Goal: Information Seeking & Learning: Learn about a topic

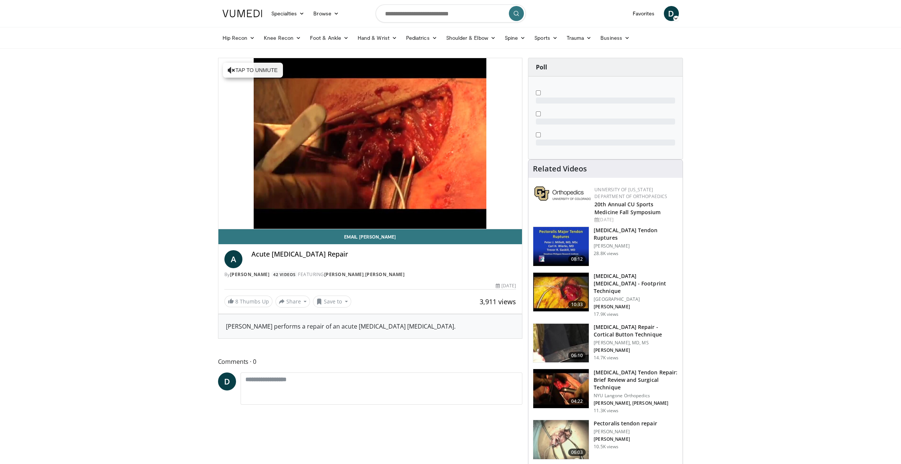
click at [574, 292] on img at bounding box center [561, 292] width 56 height 39
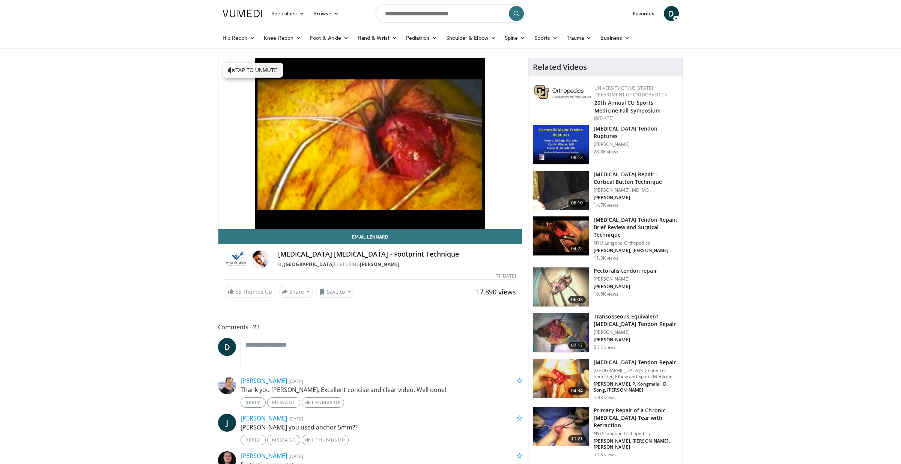
click at [578, 67] on h4 "Related Videos" at bounding box center [560, 67] width 54 height 9
click at [613, 268] on h3 "Pectoralis tendon repair" at bounding box center [625, 271] width 63 height 8
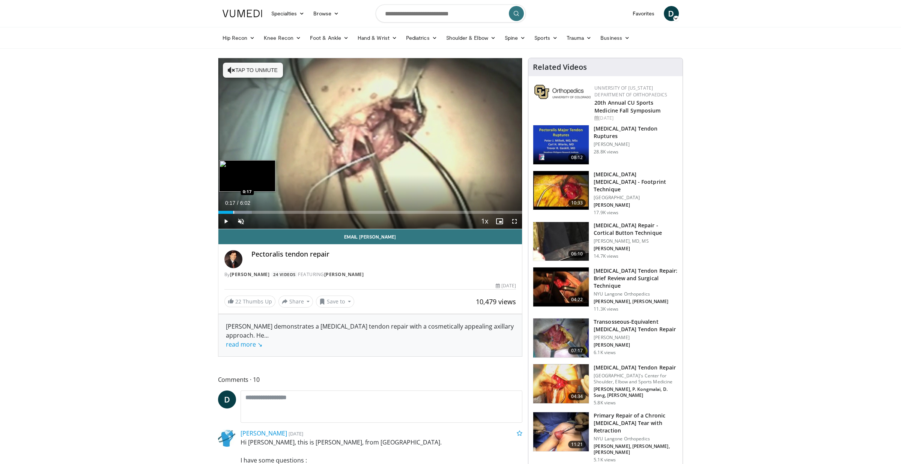
click at [233, 212] on div "Progress Bar" at bounding box center [233, 212] width 1 height 3
click at [242, 212] on div "Progress Bar" at bounding box center [242, 212] width 1 height 3
click at [250, 212] on div "Progress Bar" at bounding box center [250, 212] width 1 height 3
click at [243, 219] on span "Video Player" at bounding box center [240, 221] width 15 height 15
click at [257, 220] on div "33%" at bounding box center [260, 221] width 21 height 3
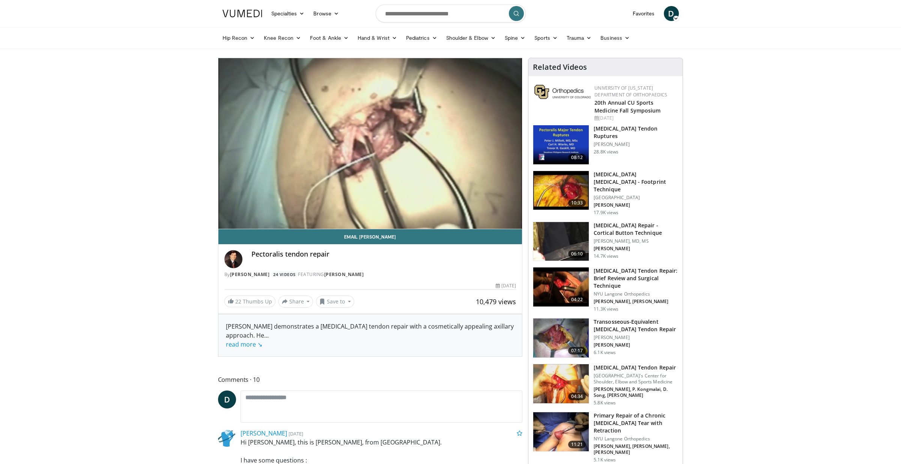
click at [627, 273] on h3 "[MEDICAL_DATA] Tendon Repair: Brief Review and Surgical Technique" at bounding box center [636, 278] width 84 height 23
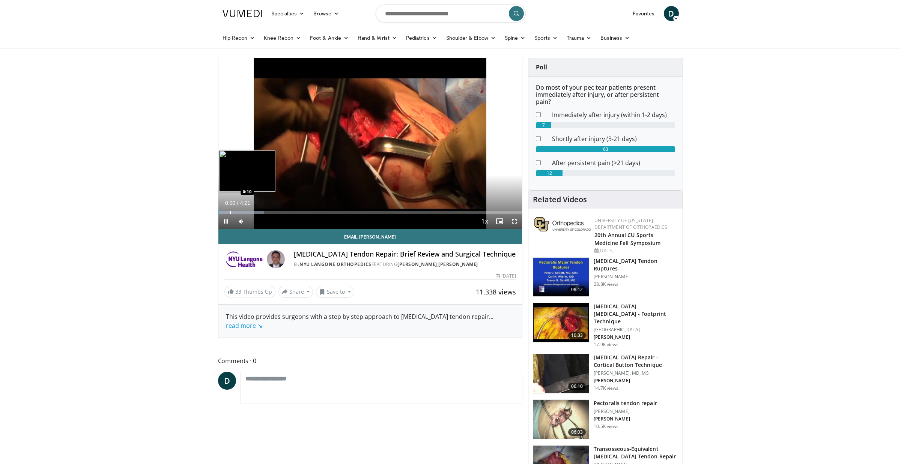
click at [228, 209] on div "Loaded : 15.13% 0:00 0:10" at bounding box center [370, 210] width 304 height 7
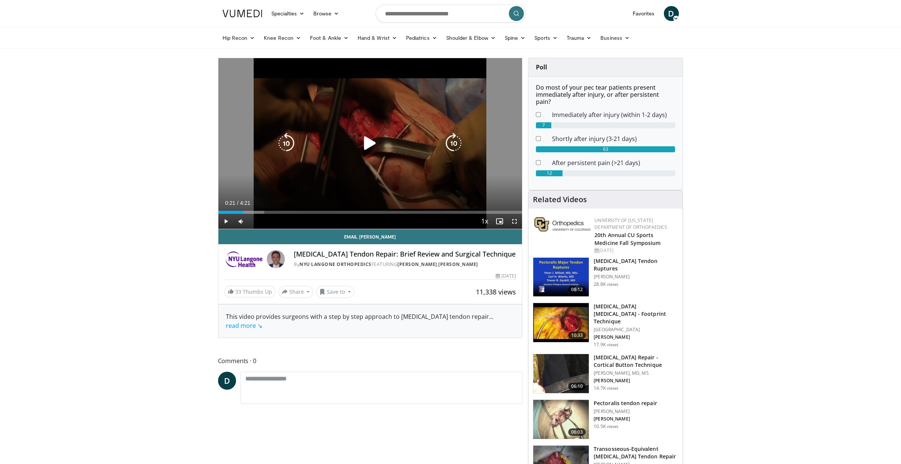
click at [243, 210] on div "Loaded : 15.13% 0:08 0:08" at bounding box center [370, 210] width 304 height 7
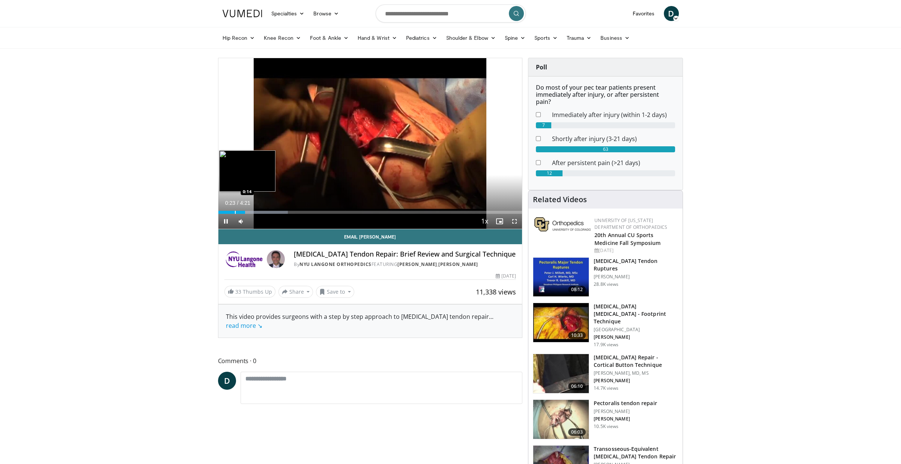
click at [237, 210] on div "Loaded : 22.94% 0:23 0:14" at bounding box center [370, 210] width 304 height 7
click at [514, 221] on span "Video Player" at bounding box center [514, 221] width 15 height 15
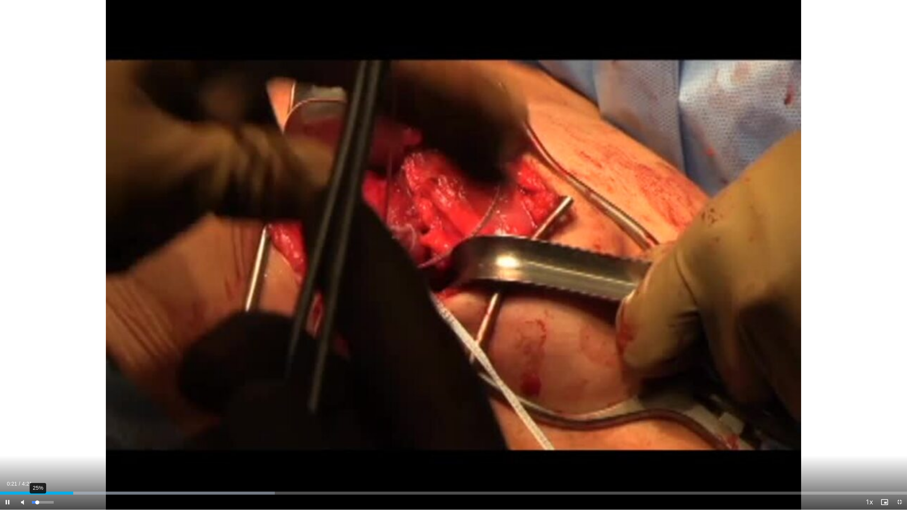
click at [37, 464] on div "Volume Level" at bounding box center [34, 502] width 5 height 3
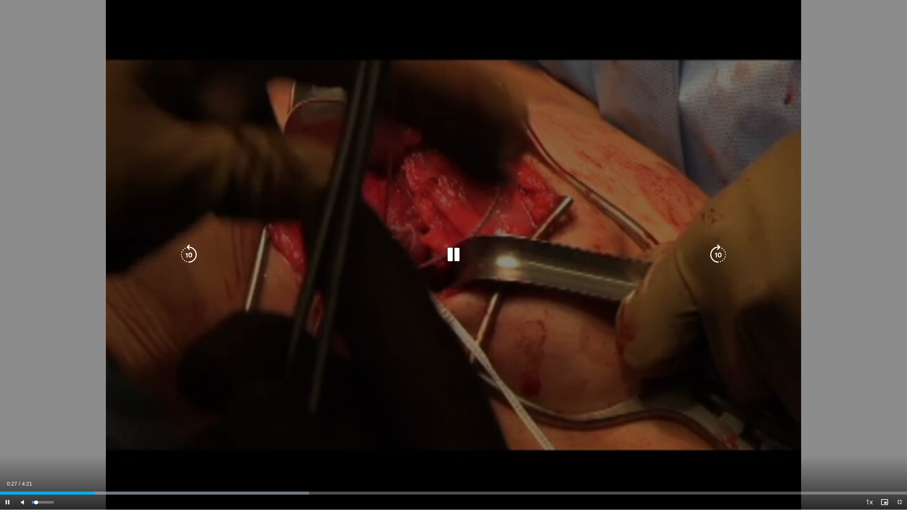
click at [36, 464] on div "Volume Level" at bounding box center [34, 502] width 4 height 3
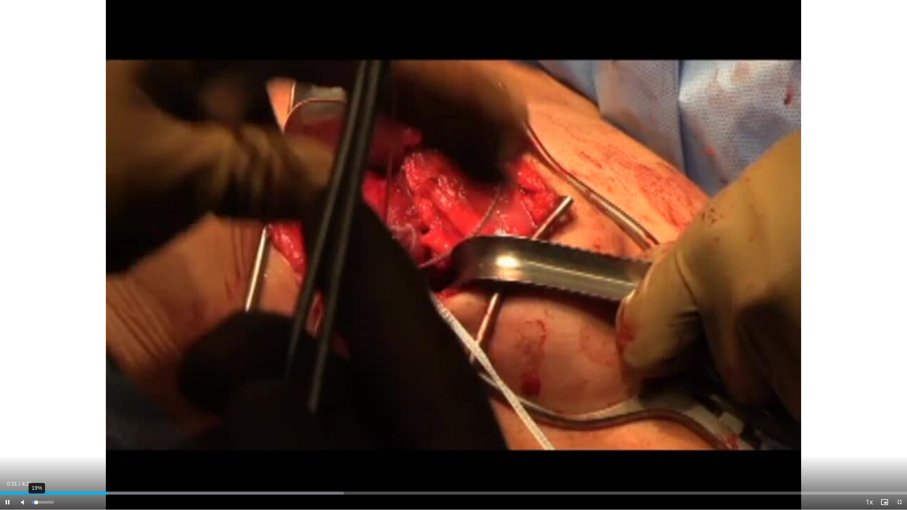
click at [36, 464] on div "Volume Level" at bounding box center [34, 502] width 4 height 3
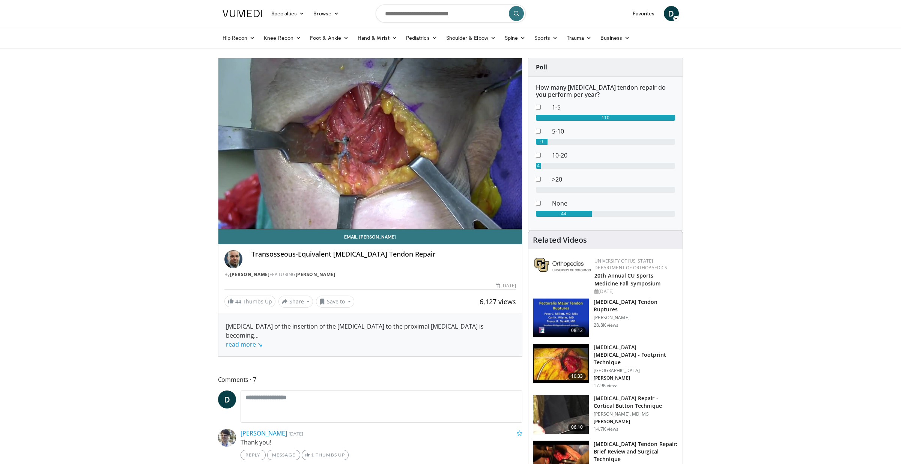
click at [619, 306] on h3 "[MEDICAL_DATA] Tendon Ruptures" at bounding box center [636, 305] width 84 height 15
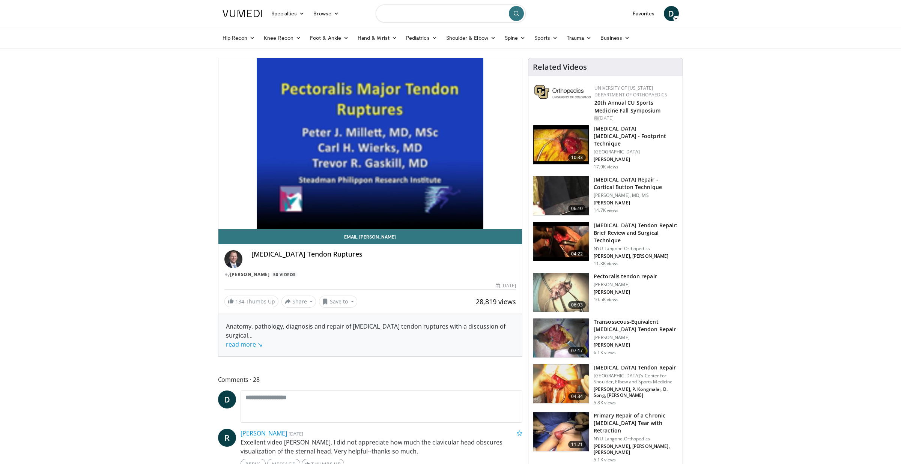
click at [425, 13] on input "Search topics, interventions" at bounding box center [451, 14] width 150 height 18
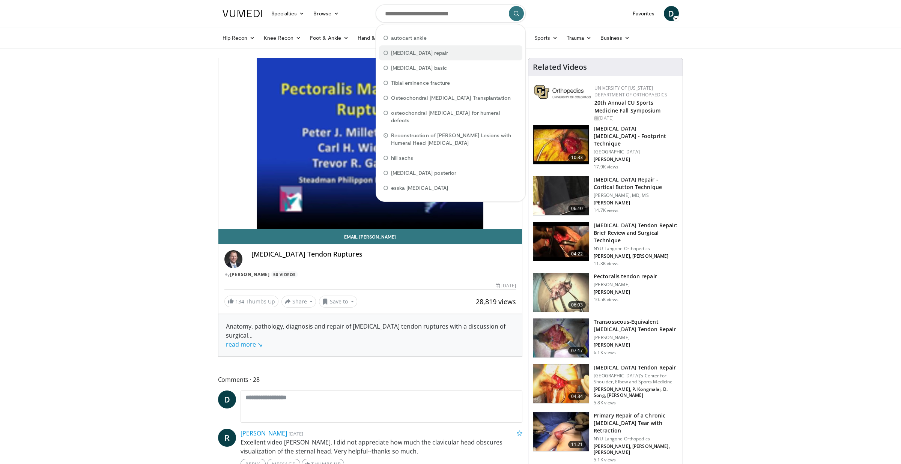
click at [401, 50] on span "[MEDICAL_DATA] repair" at bounding box center [419, 53] width 57 height 8
type input "**********"
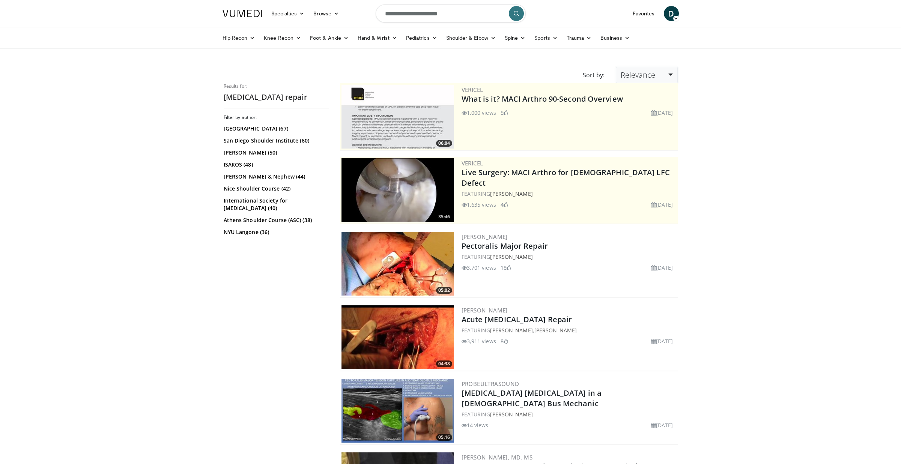
click at [655, 68] on link "Relevance" at bounding box center [647, 75] width 62 height 17
click at [637, 139] on link "Newest" at bounding box center [645, 141] width 59 height 12
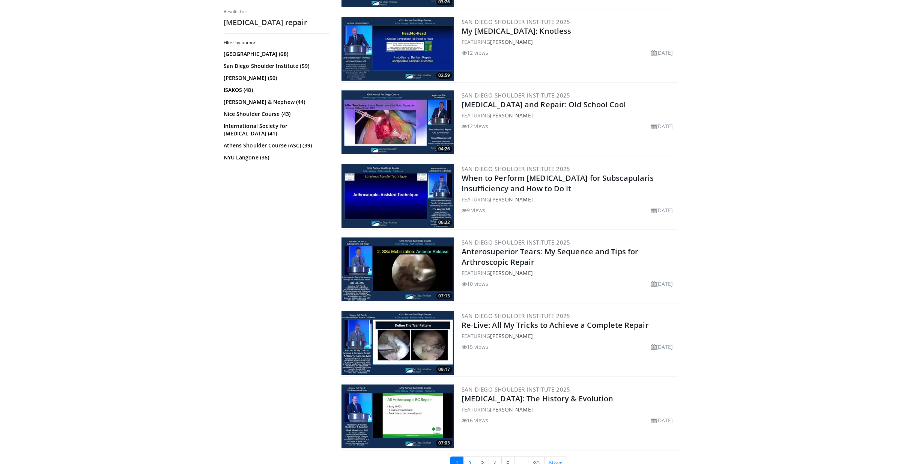
scroll to position [1698, 0]
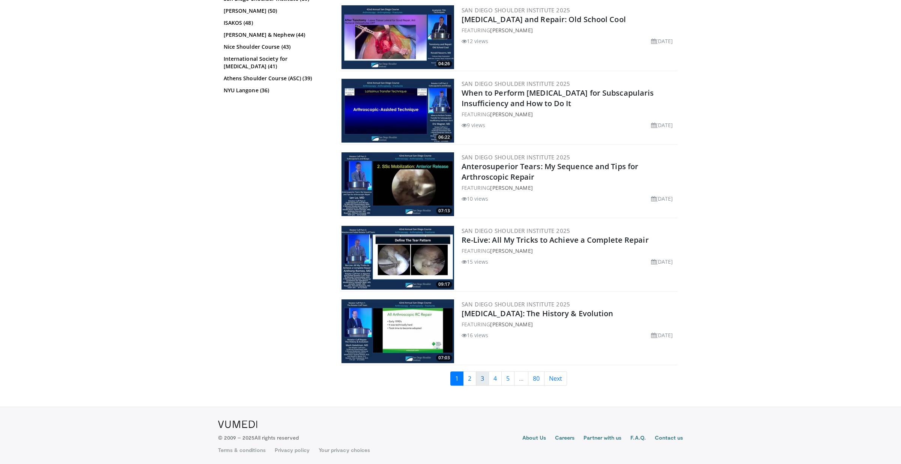
click at [476, 378] on link "3" at bounding box center [482, 379] width 13 height 14
click at [474, 378] on link "2" at bounding box center [469, 379] width 13 height 14
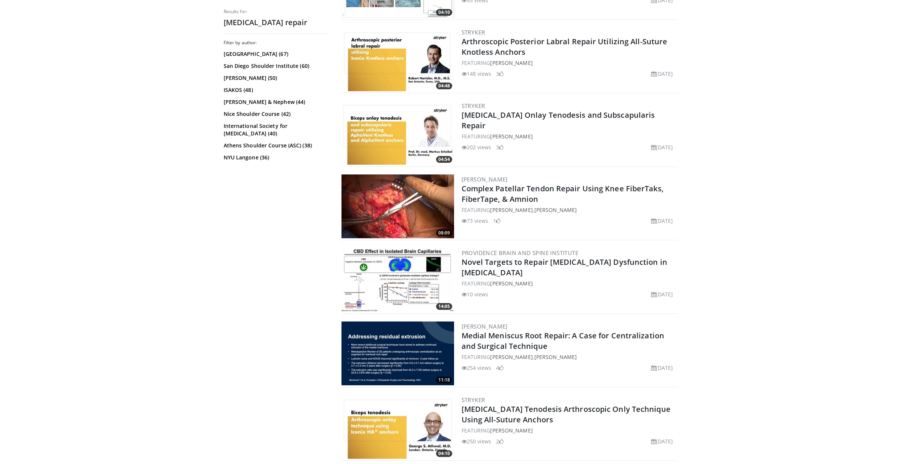
scroll to position [1698, 0]
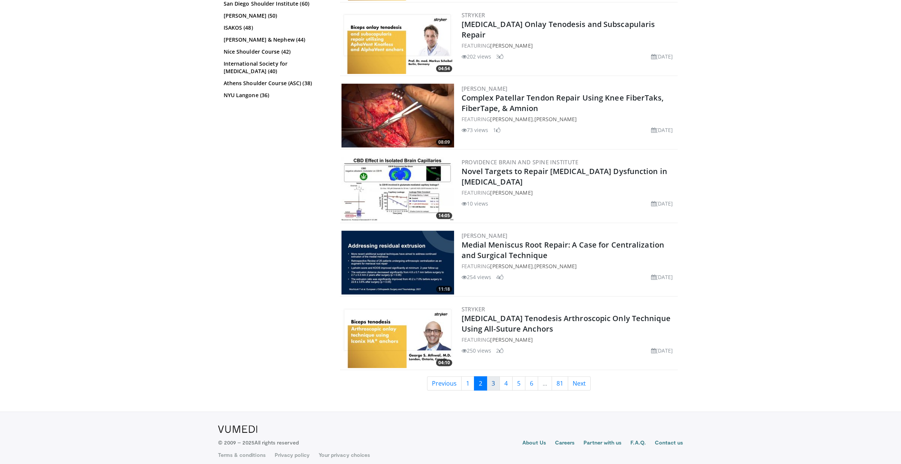
click at [486, 376] on ul "Previous 1 2 3 4 5 6 ... 81 Next" at bounding box center [509, 383] width 338 height 14
click at [487, 376] on link "3" at bounding box center [493, 383] width 13 height 14
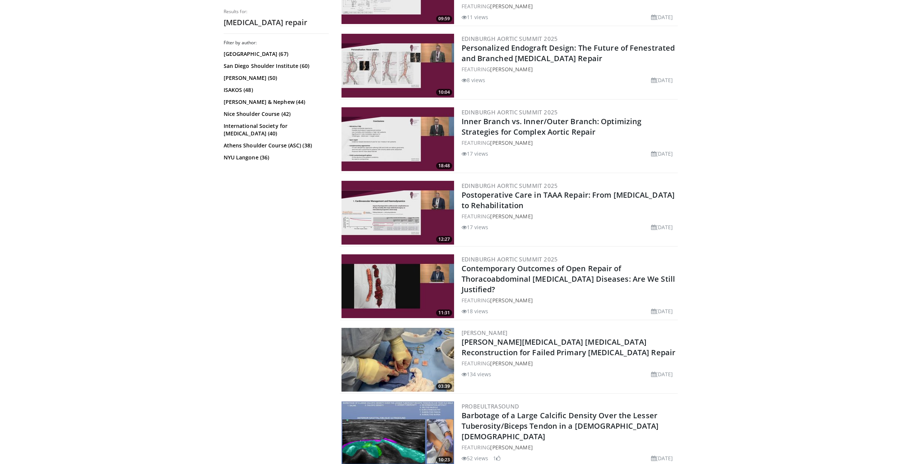
scroll to position [751, 0]
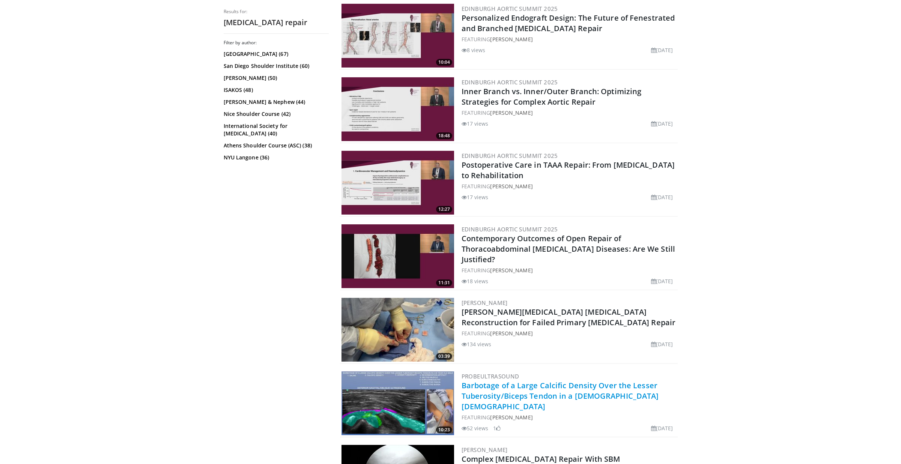
click at [486, 381] on link "Barbotage of a Large Calcific Density Over the Lesser Tuberosity/Biceps Tendon …" at bounding box center [560, 396] width 197 height 31
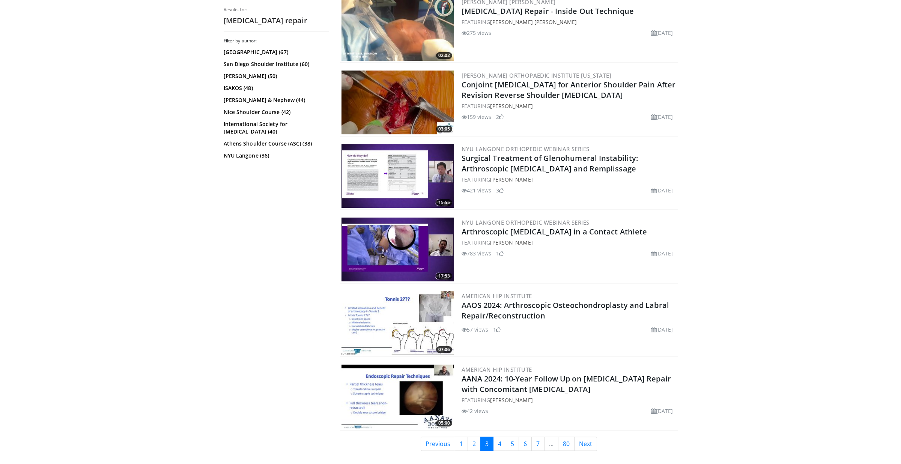
scroll to position [1576, 0]
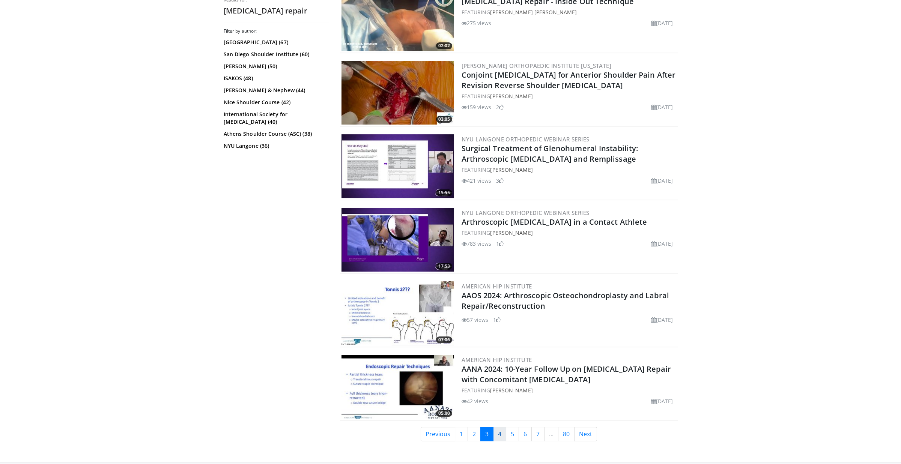
click at [501, 428] on link "4" at bounding box center [499, 434] width 13 height 14
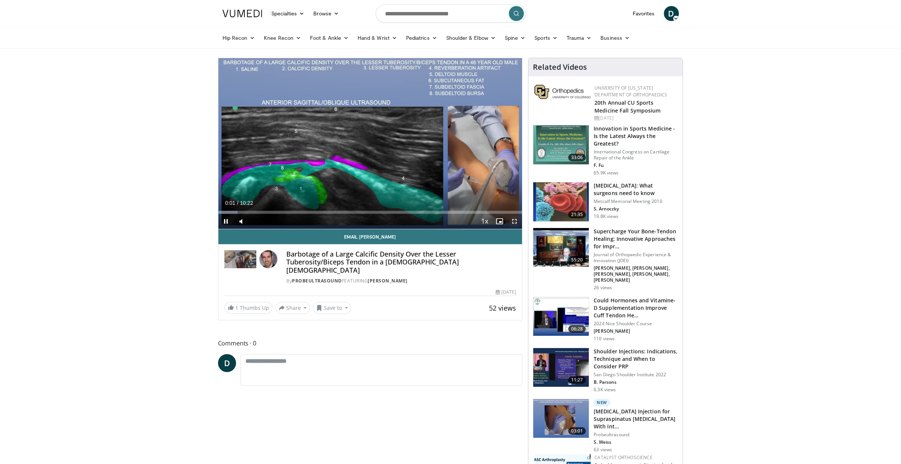
click at [518, 219] on span "Video Player" at bounding box center [514, 221] width 15 height 15
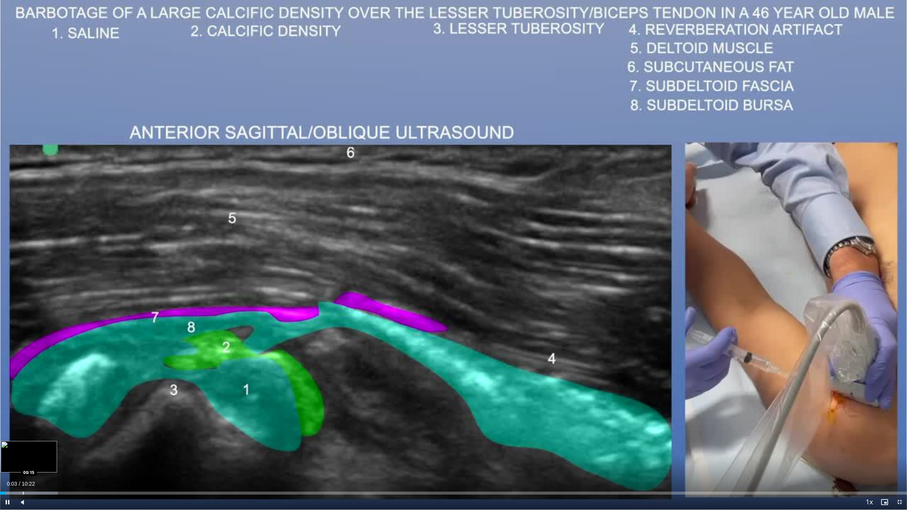
click at [23, 464] on div "Loaded : 6.36% 00:03 00:15" at bounding box center [453, 491] width 907 height 7
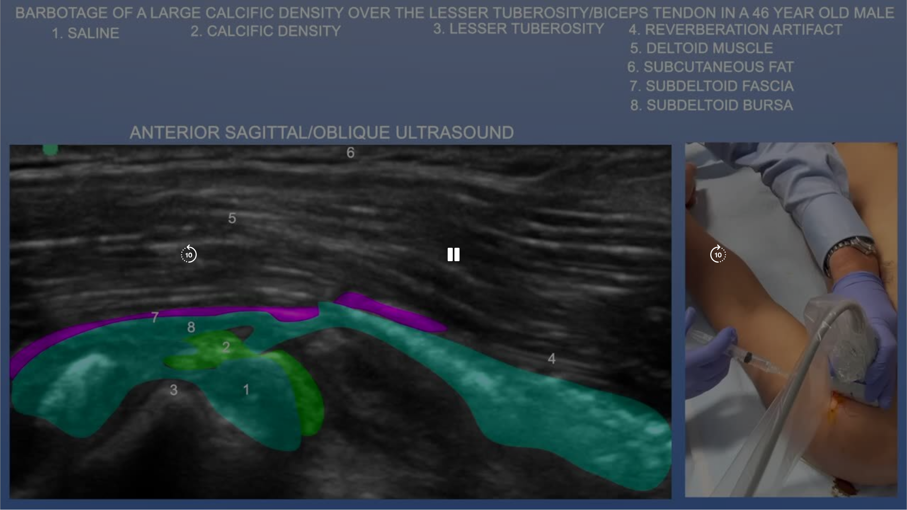
click at [36, 464] on div "Progress Bar" at bounding box center [29, 508] width 58 height 3
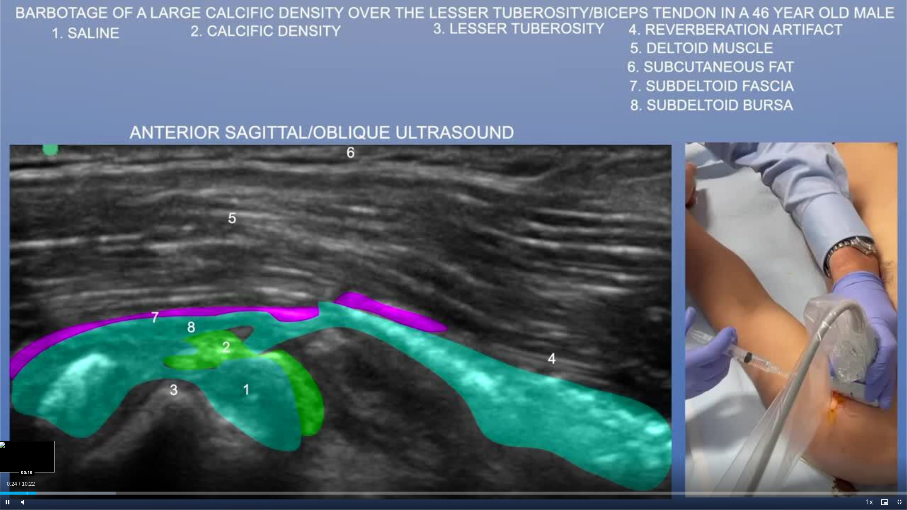
click at [26, 464] on div "00:24" at bounding box center [18, 493] width 36 height 3
click at [30, 464] on div "Loaded : 14.32% 00:26 00:20" at bounding box center [453, 491] width 907 height 7
click at [27, 464] on div "Loaded : 14.32% 00:21 00:18" at bounding box center [453, 491] width 907 height 7
click at [24, 464] on div "Loaded : 14.32% 00:18 00:16" at bounding box center [453, 491] width 907 height 7
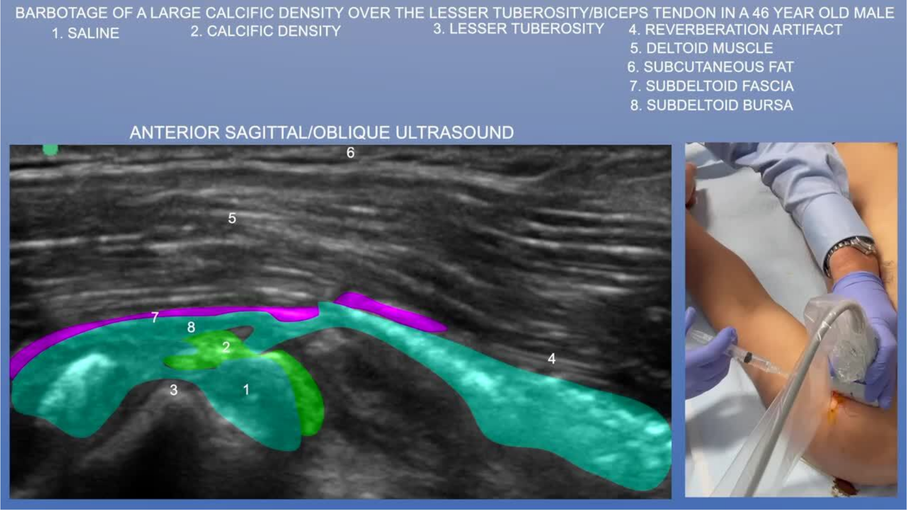
click at [40, 464] on div "Loaded : 14.32% 00:16 00:16" at bounding box center [453, 506] width 907 height 7
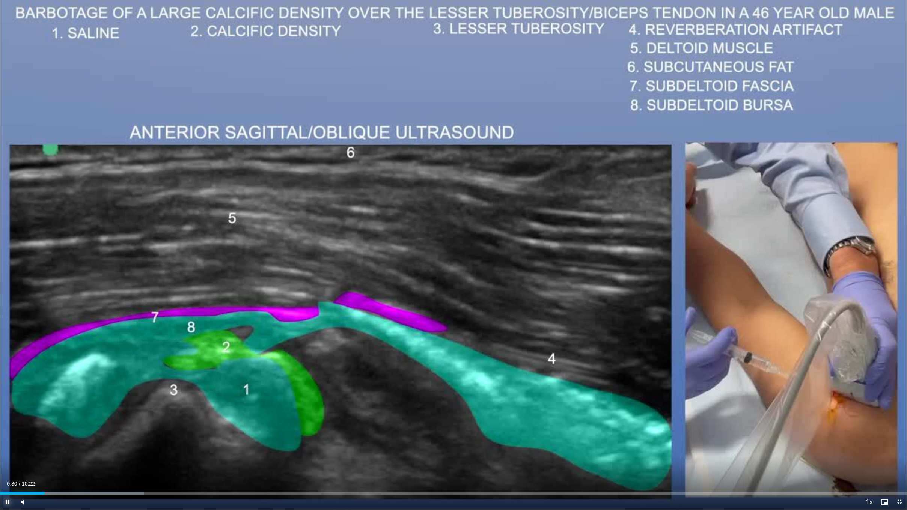
click at [10, 464] on span "Video Player" at bounding box center [7, 502] width 15 height 15
click at [10, 464] on div "Progress Bar" at bounding box center [10, 493] width 1 height 3
click at [0, 464] on div "Loaded : 15.91% 00:06 00:00" at bounding box center [453, 491] width 907 height 7
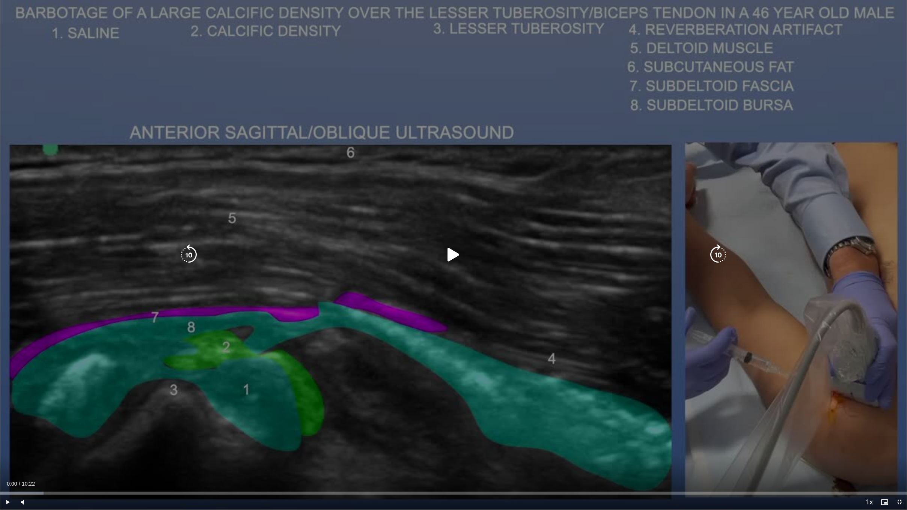
drag, startPoint x: 461, startPoint y: 258, endPoint x: 458, endPoint y: 257, distance: 3.8
click at [458, 257] on icon "Video Player" at bounding box center [453, 254] width 21 height 21
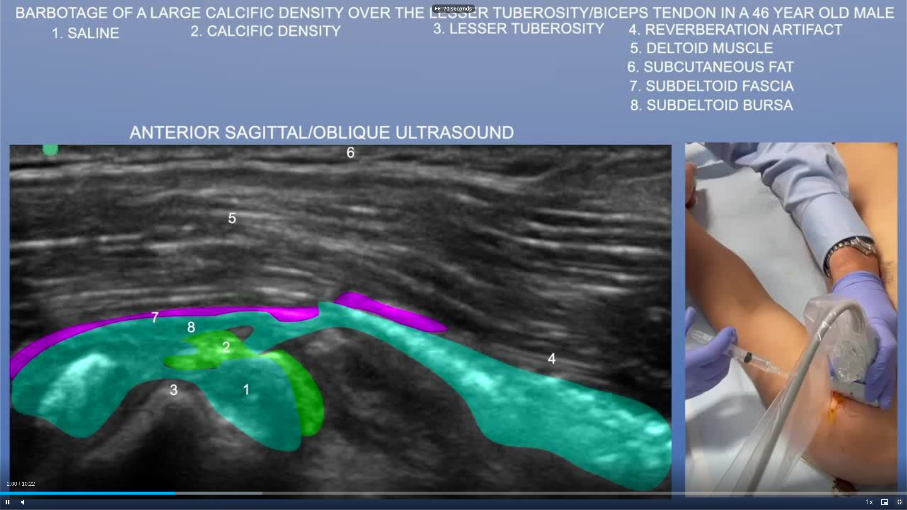
click at [898, 464] on span "Video Player" at bounding box center [899, 502] width 15 height 15
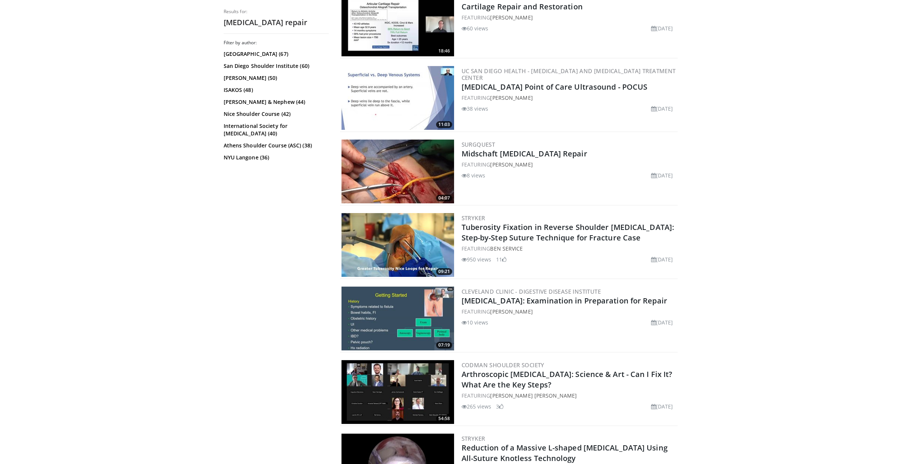
scroll to position [1698, 0]
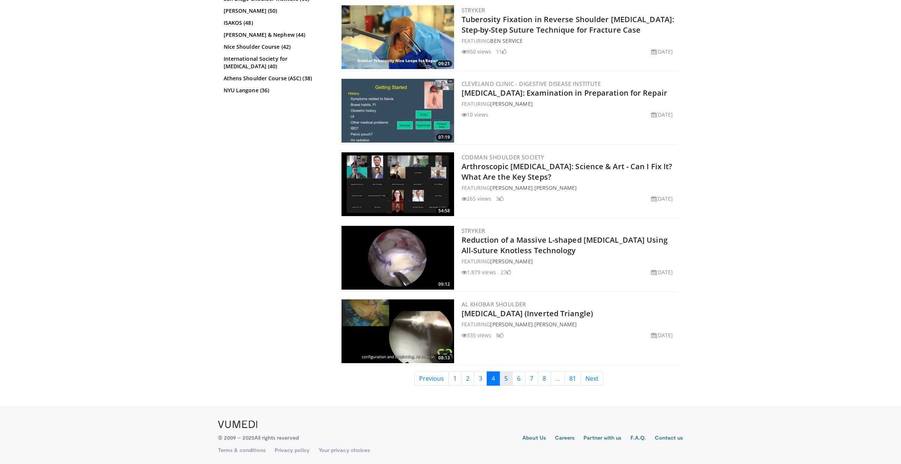
click at [508, 379] on link "5" at bounding box center [506, 379] width 13 height 14
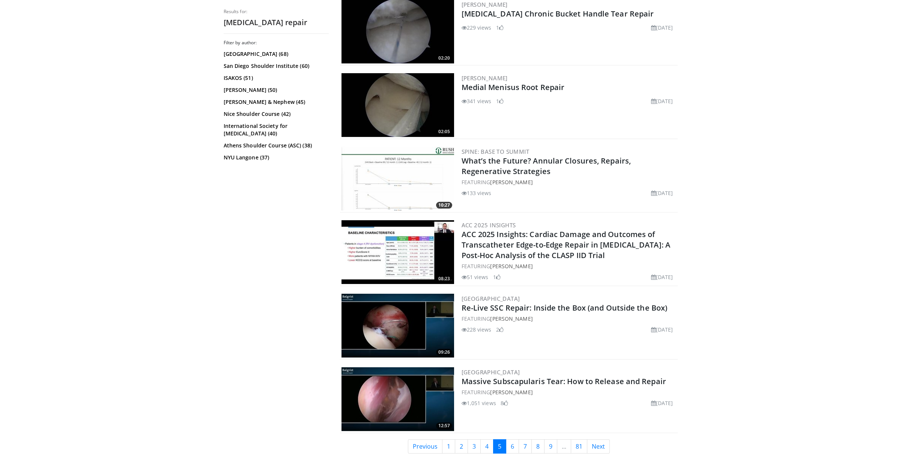
scroll to position [1706, 0]
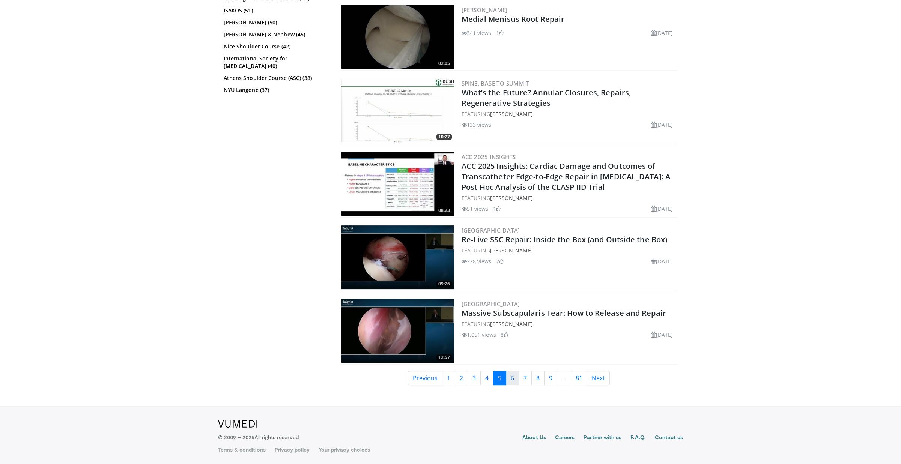
click at [507, 378] on link "6" at bounding box center [512, 378] width 13 height 14
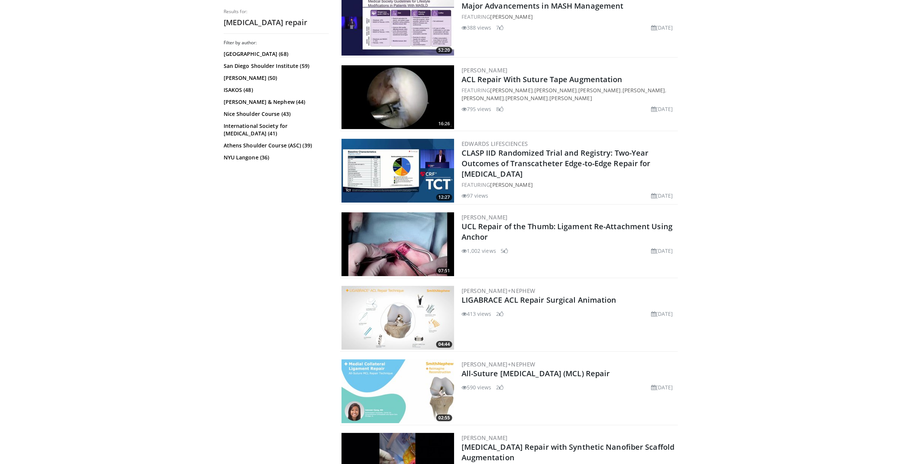
scroll to position [1625, 0]
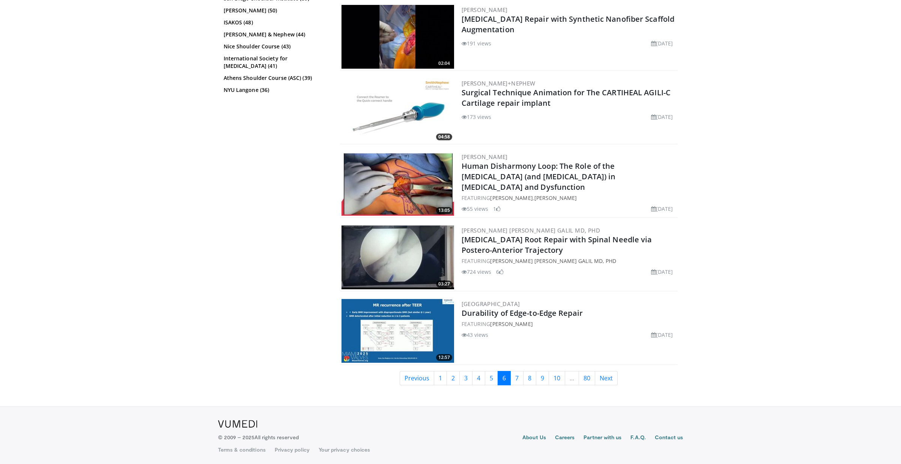
drag, startPoint x: 734, startPoint y: 238, endPoint x: 753, endPoint y: 365, distance: 128.6
click at [528, 379] on link "8" at bounding box center [529, 378] width 13 height 14
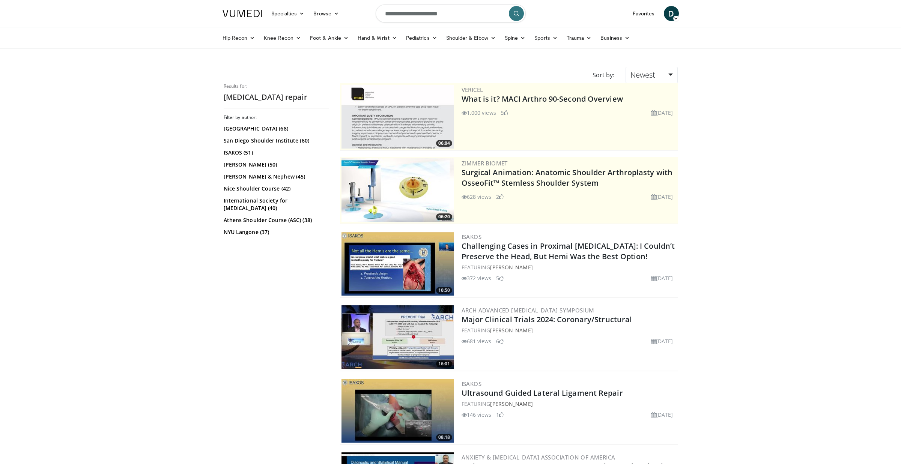
drag, startPoint x: 665, startPoint y: 209, endPoint x: 566, endPoint y: 80, distance: 163.3
click at [522, 16] on button "submit" at bounding box center [516, 13] width 15 height 15
drag, startPoint x: 587, startPoint y: 353, endPoint x: 268, endPoint y: 409, distance: 323.2
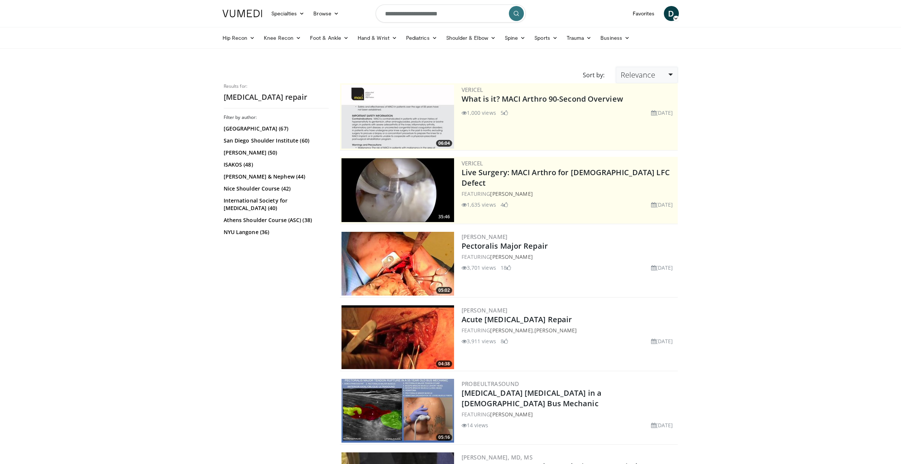
click at [666, 76] on link "Relevance" at bounding box center [647, 75] width 62 height 17
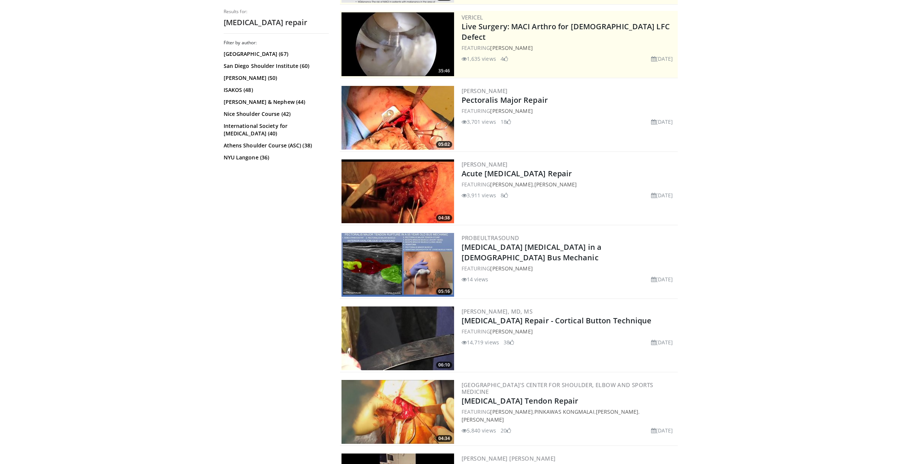
scroll to position [263, 0]
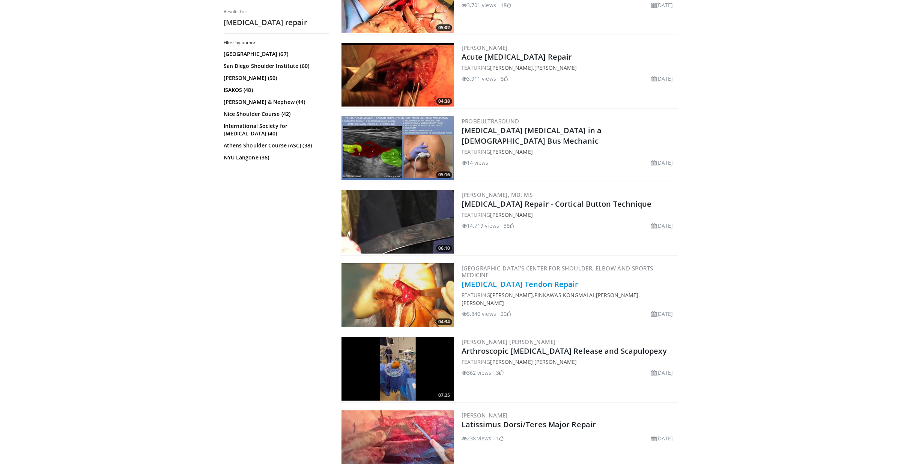
click at [507, 283] on link "[MEDICAL_DATA] Tendon Repair" at bounding box center [520, 284] width 117 height 10
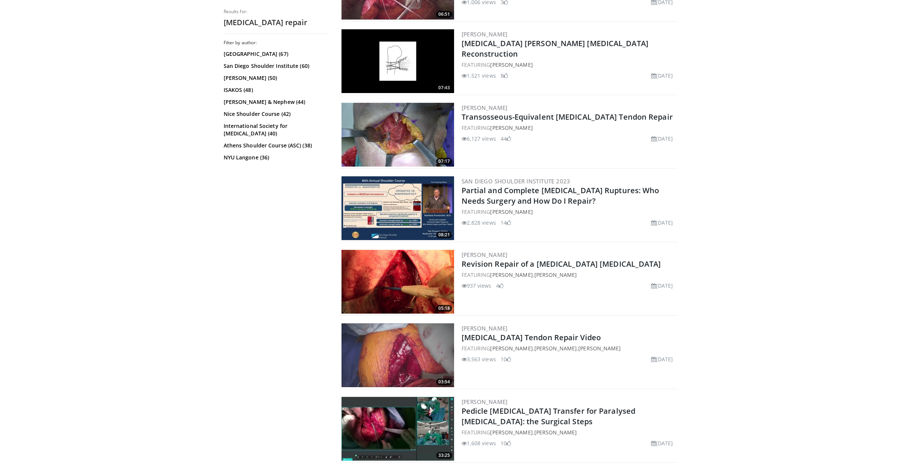
scroll to position [976, 0]
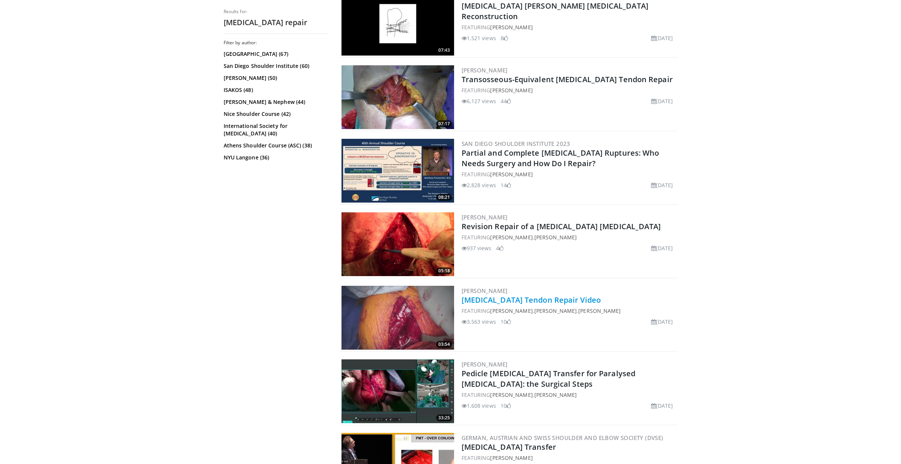
click at [557, 295] on link "[MEDICAL_DATA] Tendon Repair Video" at bounding box center [531, 300] width 139 height 10
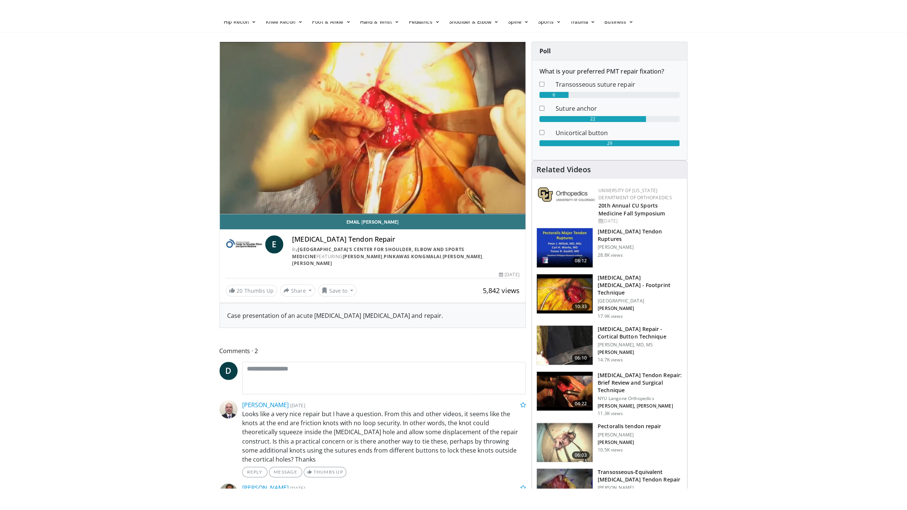
scroll to position [75, 0]
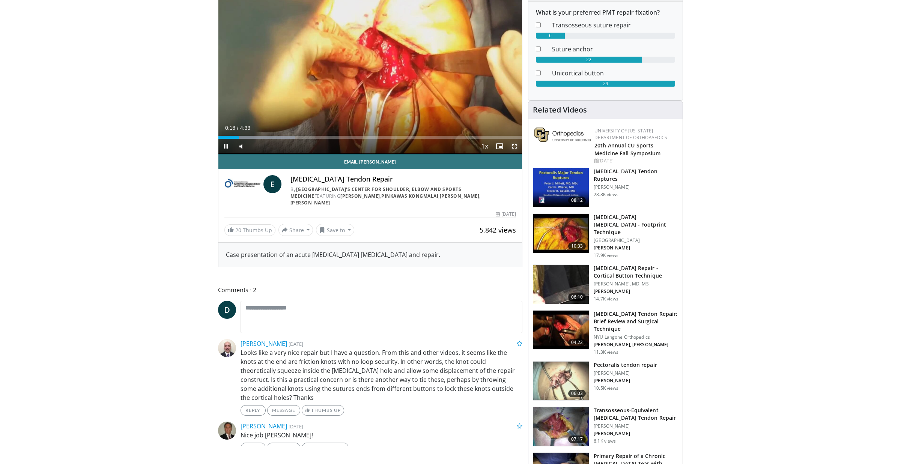
click at [513, 145] on span "Video Player" at bounding box center [514, 146] width 15 height 15
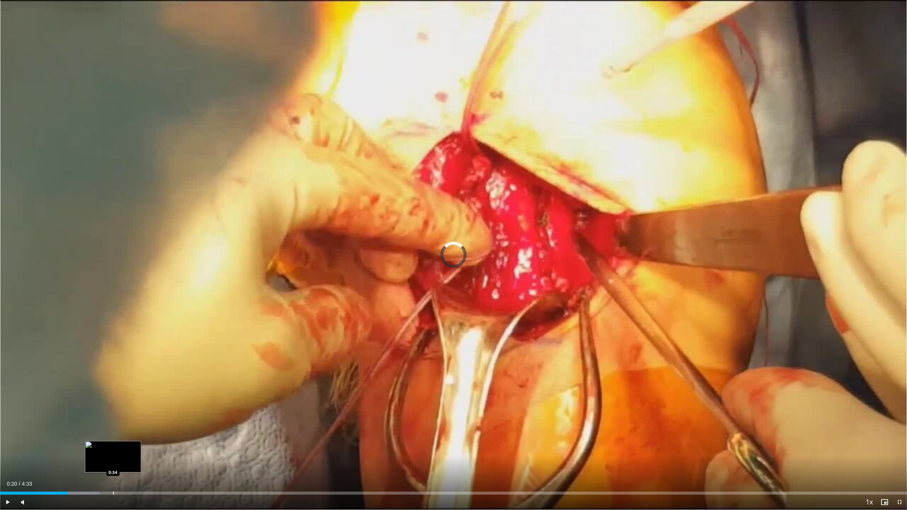
click at [113, 464] on div "Progress Bar" at bounding box center [113, 493] width 1 height 3
click at [167, 464] on div "Current Time 0:34 / Duration 4:33 Pause Skip Backward Skip Forward Mute Loaded …" at bounding box center [453, 502] width 907 height 15
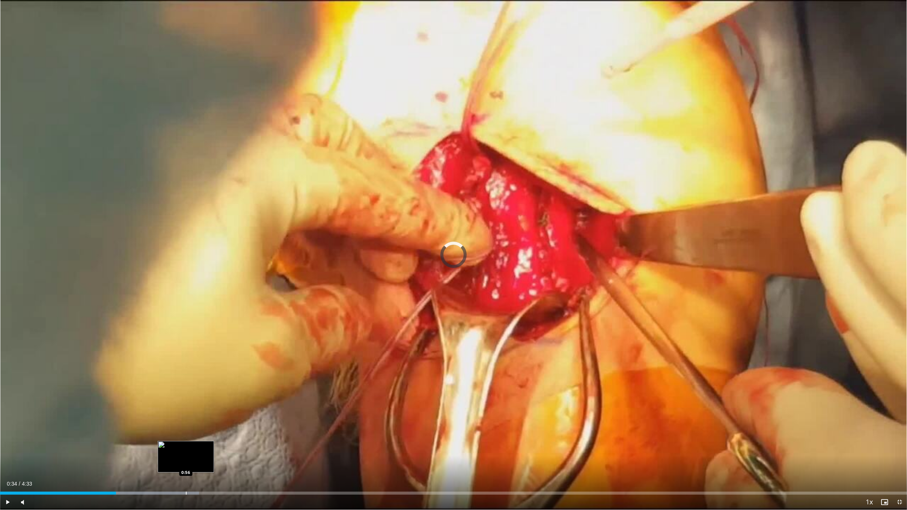
click at [186, 464] on div "Progress Bar" at bounding box center [186, 493] width 1 height 3
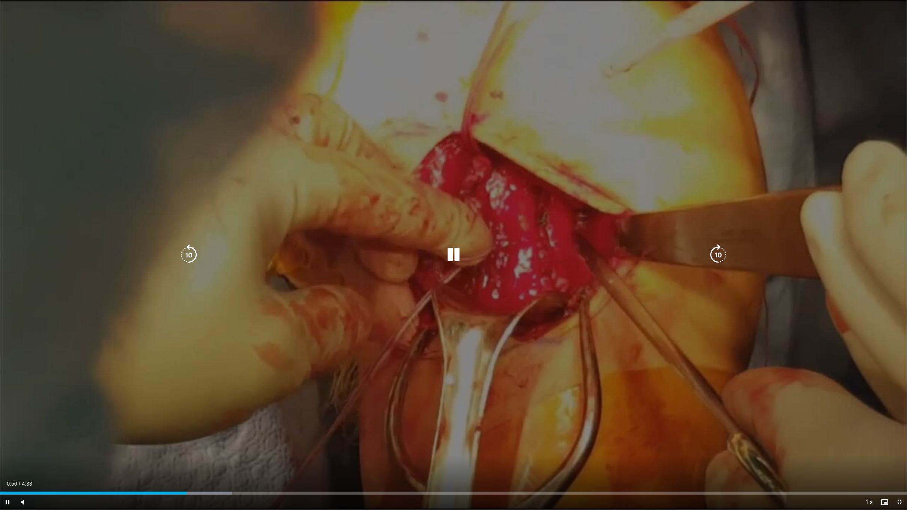
drag, startPoint x: 208, startPoint y: 496, endPoint x: 234, endPoint y: 500, distance: 25.9
click at [209, 464] on div "Current Time 0:56 / Duration 4:33 Pause Skip Backward Skip Forward Mute Loaded …" at bounding box center [453, 502] width 907 height 15
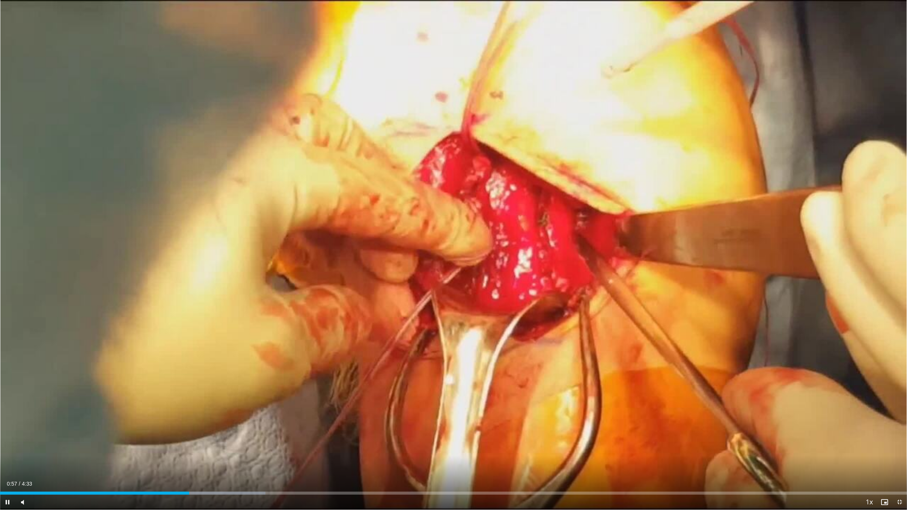
click at [259, 464] on div "Current Time 0:57 / Duration 4:33 Pause Skip Backward Skip Forward Mute Loaded …" at bounding box center [453, 502] width 907 height 15
click at [264, 464] on div "Current Time 0:57 / Duration 4:33 Pause Skip Backward Skip Forward Mute Loaded …" at bounding box center [453, 502] width 907 height 15
click at [269, 464] on div "Progress Bar" at bounding box center [269, 493] width 1 height 3
click at [265, 464] on div "Loaded : 43.89% 1:22 1:20" at bounding box center [453, 491] width 907 height 7
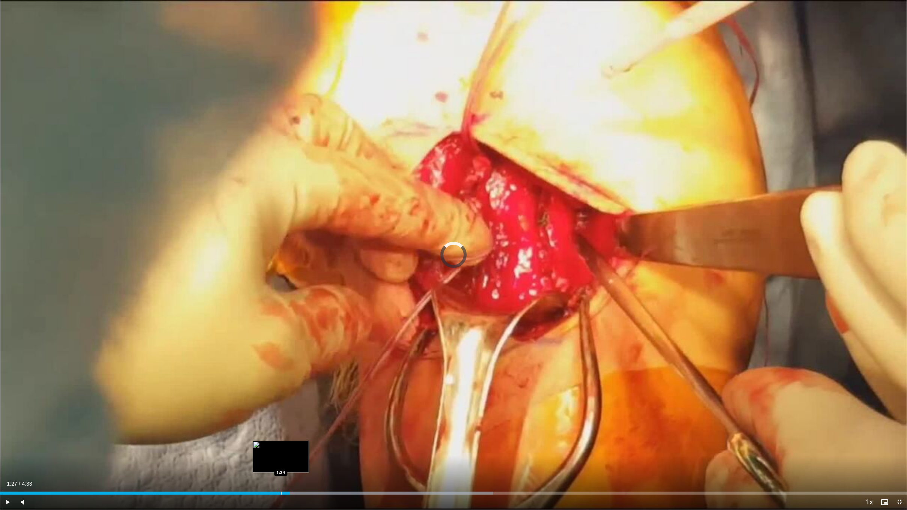
click at [281, 464] on div "Progress Bar" at bounding box center [281, 493] width 1 height 3
click at [278, 464] on div "Progress Bar" at bounding box center [278, 493] width 1 height 3
click at [277, 464] on div "Progress Bar" at bounding box center [277, 493] width 1 height 3
click at [275, 464] on div "Progress Bar" at bounding box center [275, 493] width 1 height 3
click at [269, 464] on div "1:23" at bounding box center [137, 493] width 275 height 3
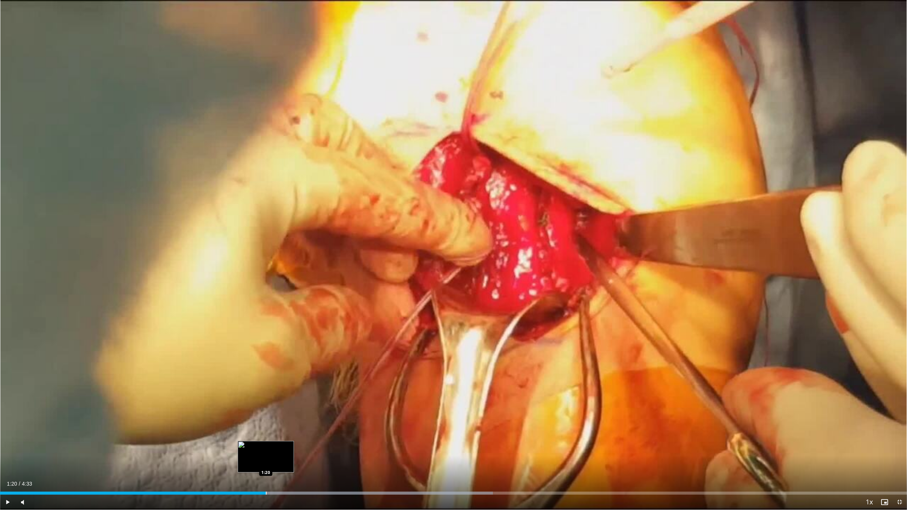
click at [266, 464] on div "Progress Bar" at bounding box center [266, 493] width 1 height 3
click at [259, 464] on div "Loaded : 54.35% 1:18 1:18" at bounding box center [453, 491] width 907 height 7
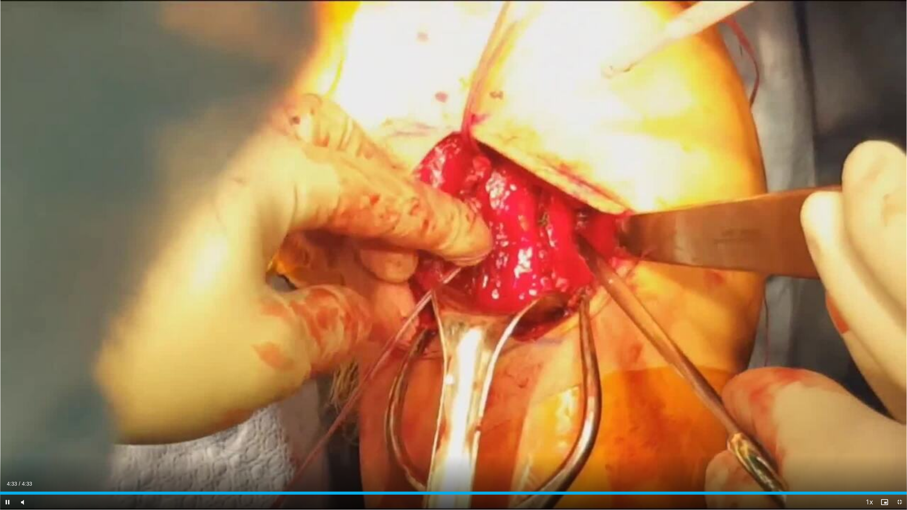
drag, startPoint x: 100, startPoint y: 509, endPoint x: 58, endPoint y: 508, distance: 42.4
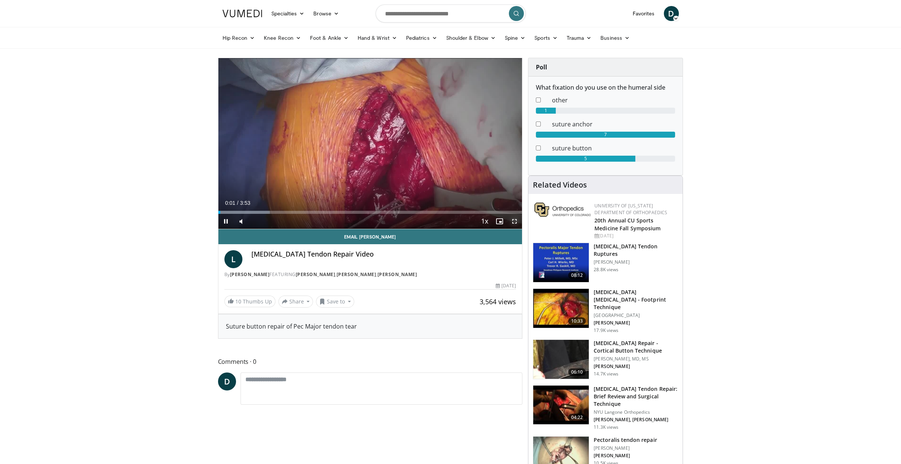
click at [518, 223] on span "Video Player" at bounding box center [514, 221] width 15 height 15
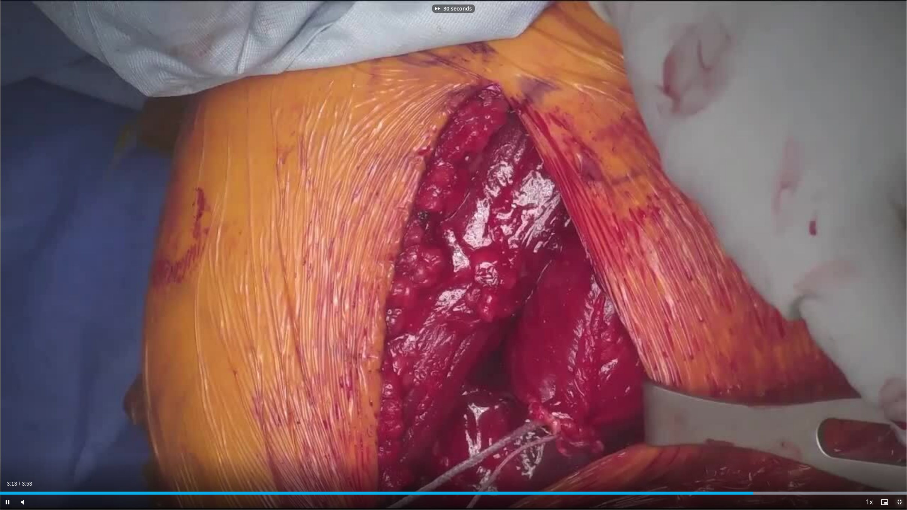
drag, startPoint x: 896, startPoint y: 500, endPoint x: 896, endPoint y: 455, distance: 45.4
click at [896, 464] on span "Video Player" at bounding box center [899, 502] width 15 height 15
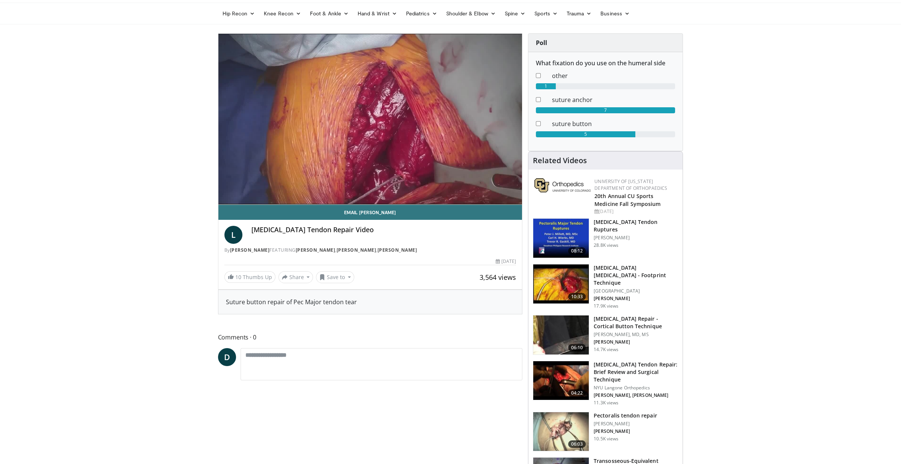
scroll to position [38, 0]
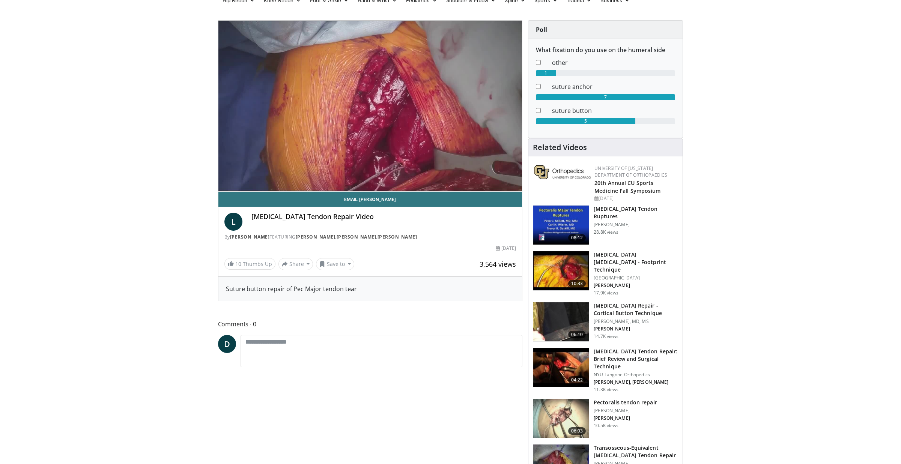
drag, startPoint x: 570, startPoint y: 385, endPoint x: 611, endPoint y: 343, distance: 59.2
